Goal: Task Accomplishment & Management: Use online tool/utility

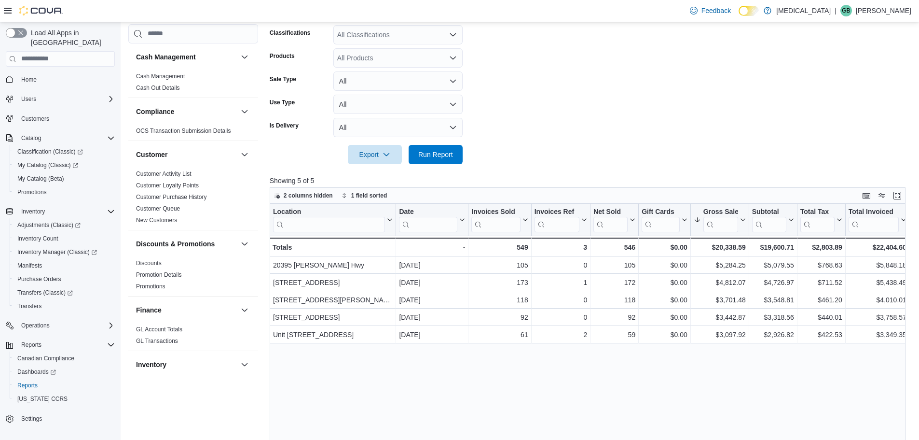
scroll to position [601, 0]
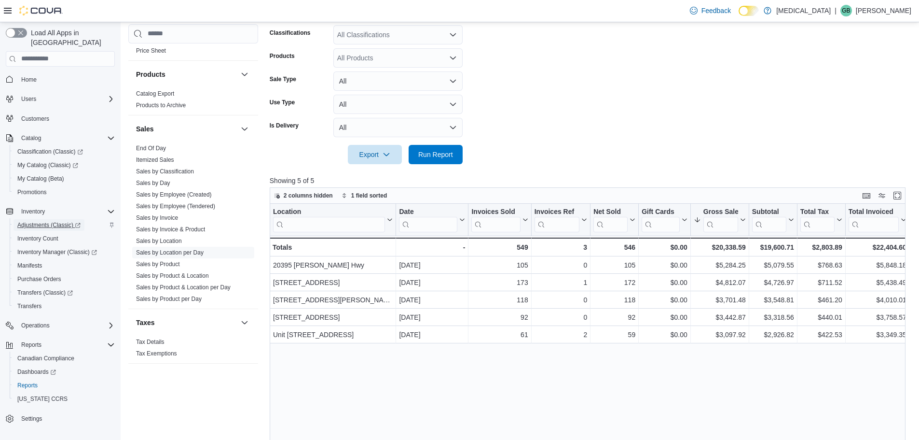
click at [43, 219] on span "Adjustments (Classic)" at bounding box center [48, 225] width 63 height 12
click at [427, 150] on span "Run Report" at bounding box center [435, 154] width 35 height 10
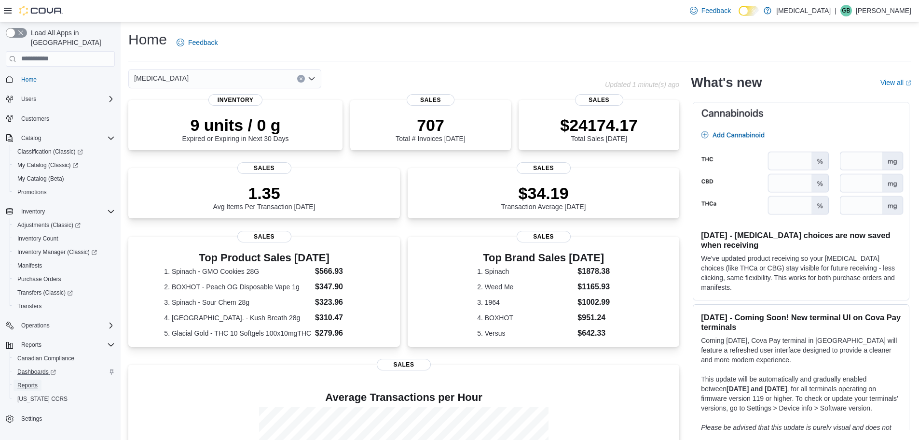
drag, startPoint x: 26, startPoint y: 373, endPoint x: 61, endPoint y: 364, distance: 36.3
click at [26, 381] on span "Reports" at bounding box center [27, 385] width 20 height 8
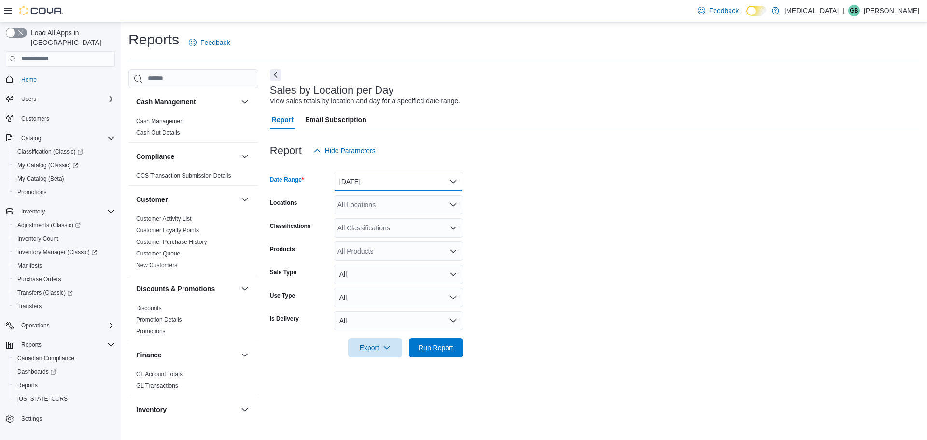
click at [451, 182] on button "Yesterday" at bounding box center [398, 181] width 129 height 19
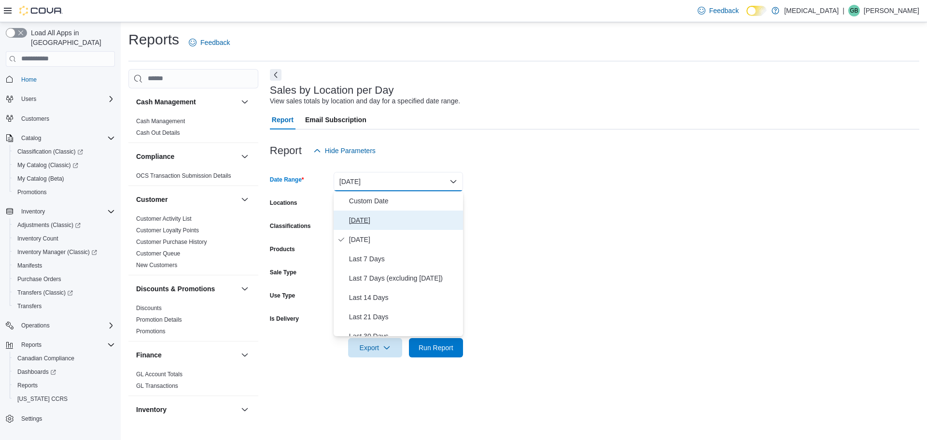
click at [360, 219] on span "Today" at bounding box center [404, 220] width 110 height 12
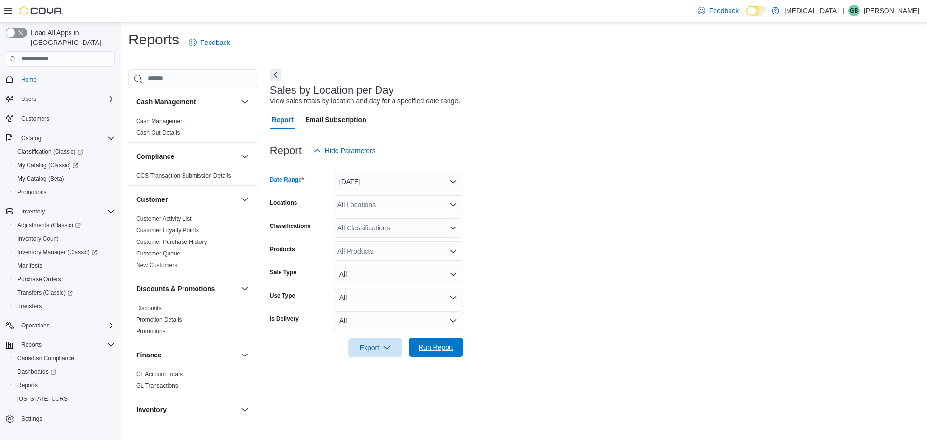
click at [436, 349] on span "Run Report" at bounding box center [435, 347] width 35 height 10
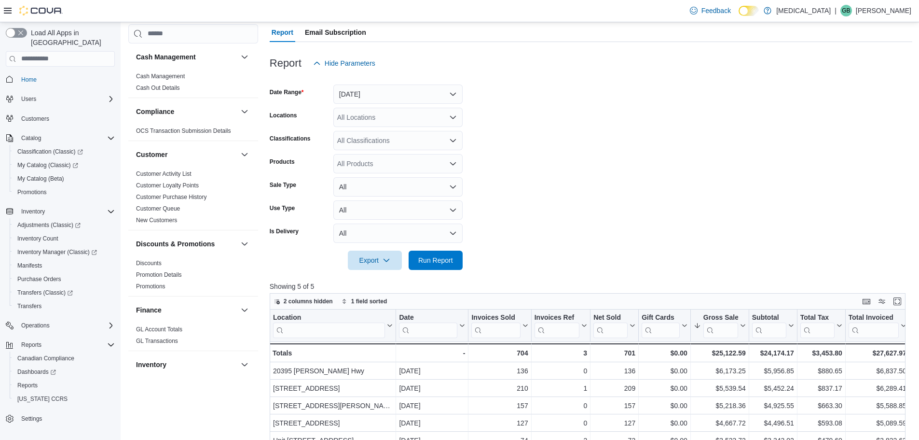
scroll to position [193, 0]
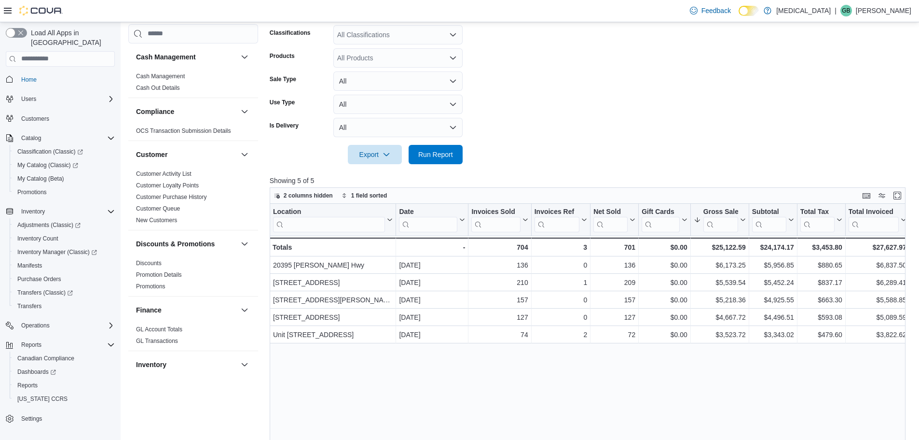
click at [644, 89] on form "Date Range Today Locations All Locations Classifications All Classifications Pr…" at bounding box center [591, 65] width 643 height 197
click at [729, 107] on form "Date Range Today Locations All Locations Classifications All Classifications Pr…" at bounding box center [591, 65] width 643 height 197
click at [445, 155] on span "Run Report" at bounding box center [435, 154] width 35 height 10
click at [661, 132] on form "Date Range Today Locations All Locations Classifications All Classifications Pr…" at bounding box center [591, 65] width 643 height 197
